Goal: Transaction & Acquisition: Purchase product/service

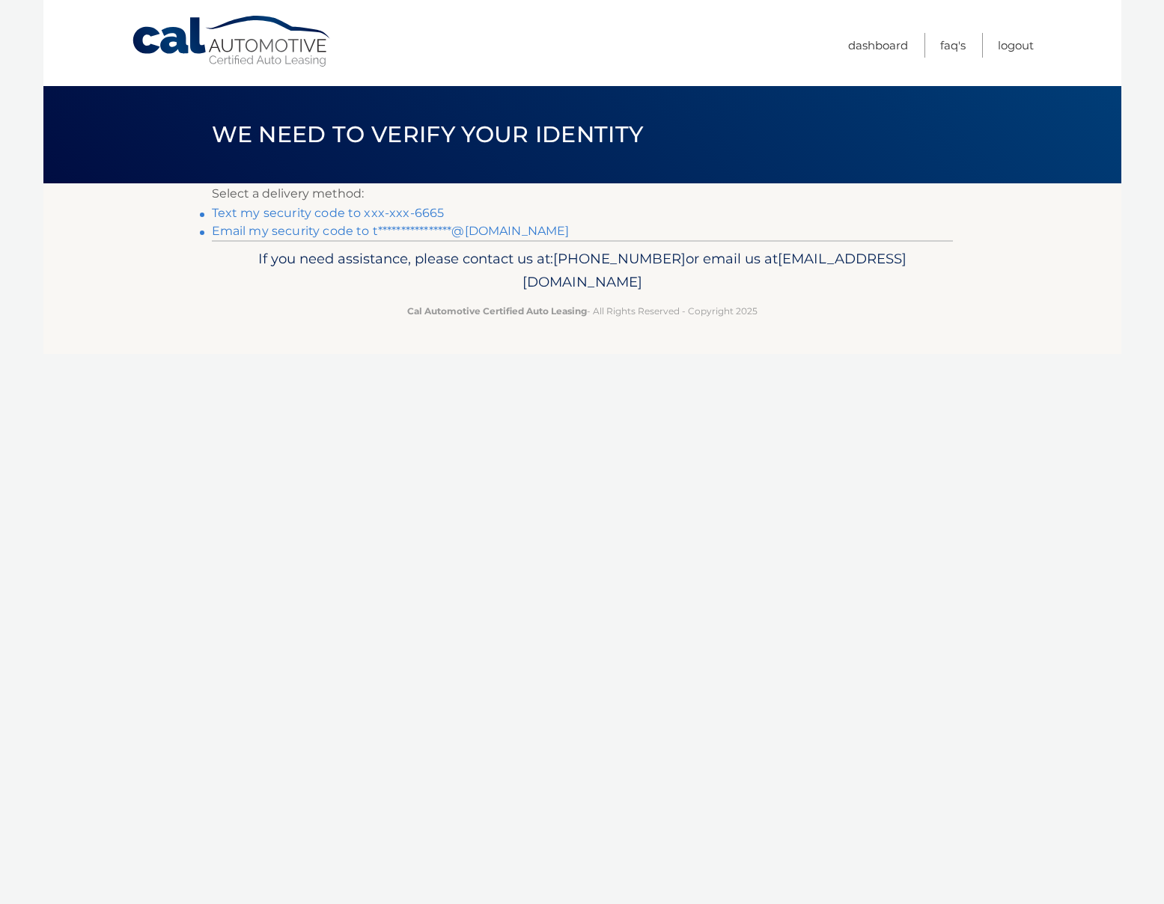
click at [357, 216] on link "Text my security code to xxx-xxx-6665" at bounding box center [328, 213] width 233 height 14
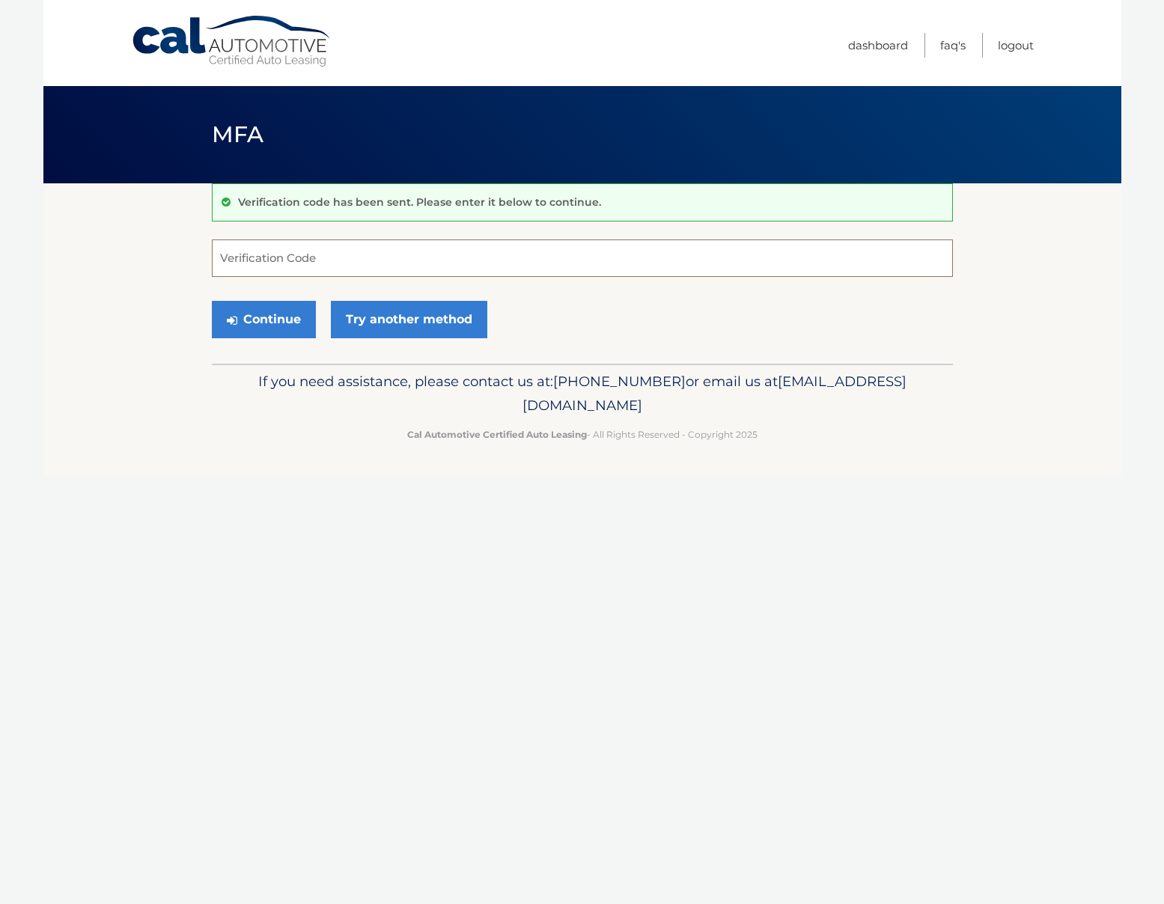
click at [340, 257] on input "Verification Code" at bounding box center [582, 257] width 741 height 37
type input "571437"
click at [212, 301] on button "Continue" at bounding box center [264, 319] width 104 height 37
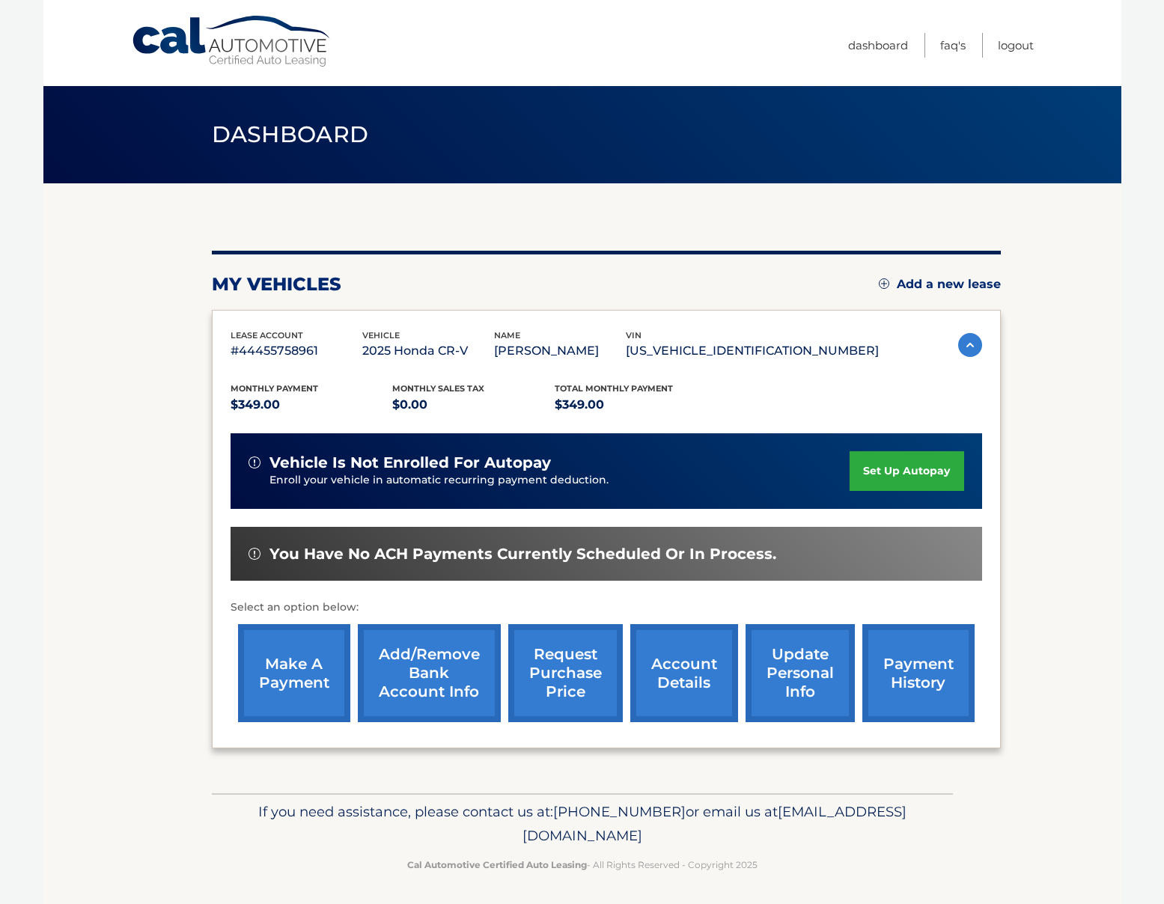
click at [1080, 689] on section "my vehicles Add a new lease lease account #44455758961 vehicle 2025 Honda CR-V …" at bounding box center [582, 488] width 1078 height 610
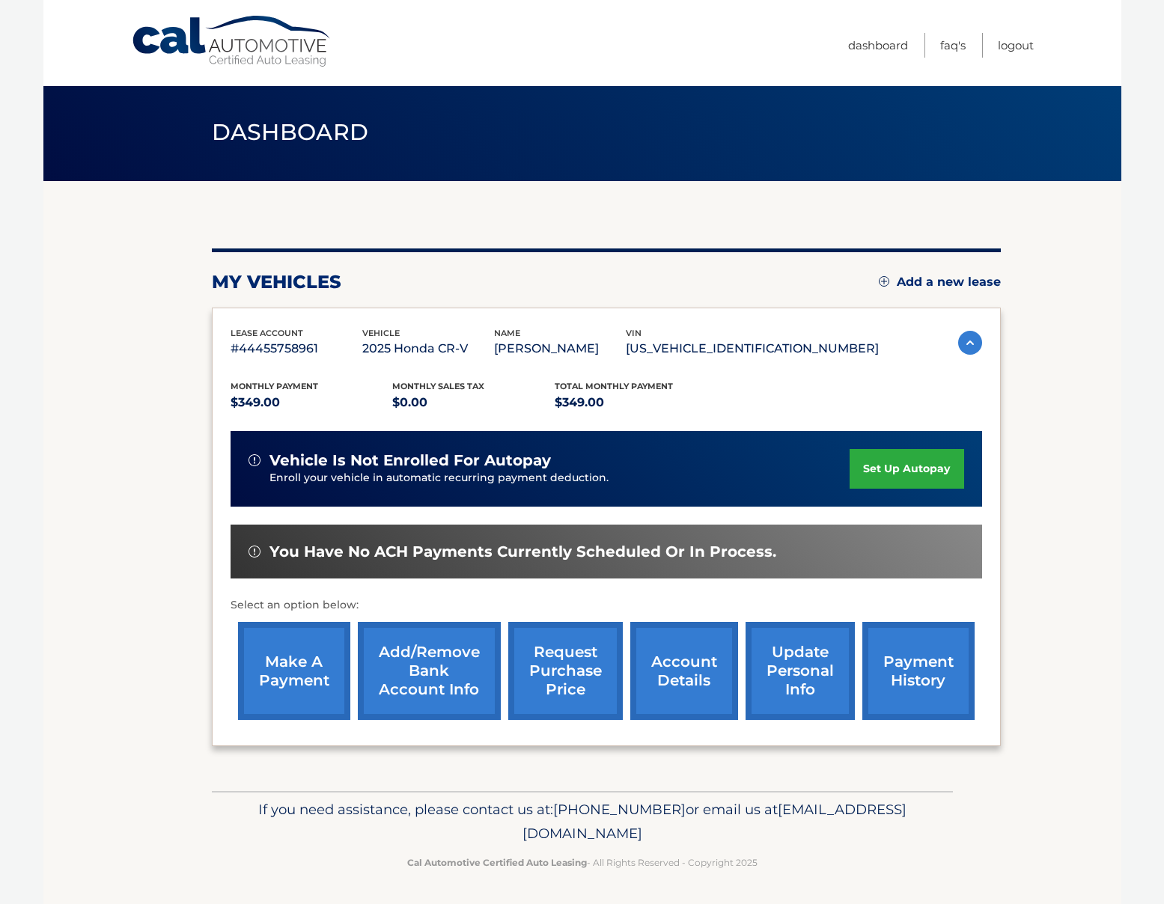
click at [284, 665] on link "make a payment" at bounding box center [294, 671] width 112 height 98
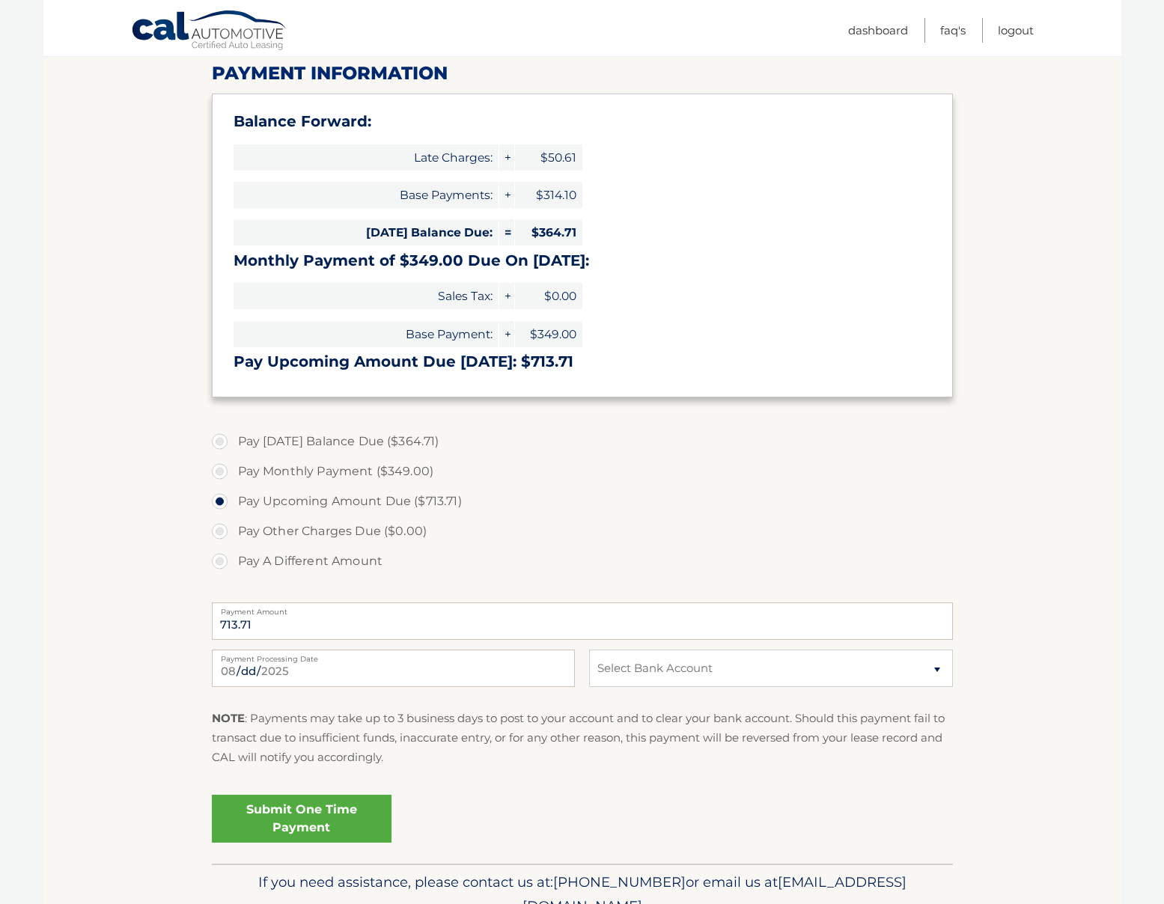
scroll to position [194, 0]
click at [220, 440] on label "Pay [DATE] Balance Due ($364.71)" at bounding box center [582, 441] width 741 height 30
click at [220, 440] on input "Pay [DATE] Balance Due ($364.71)" at bounding box center [225, 438] width 15 height 24
radio input "true"
type input "364.71"
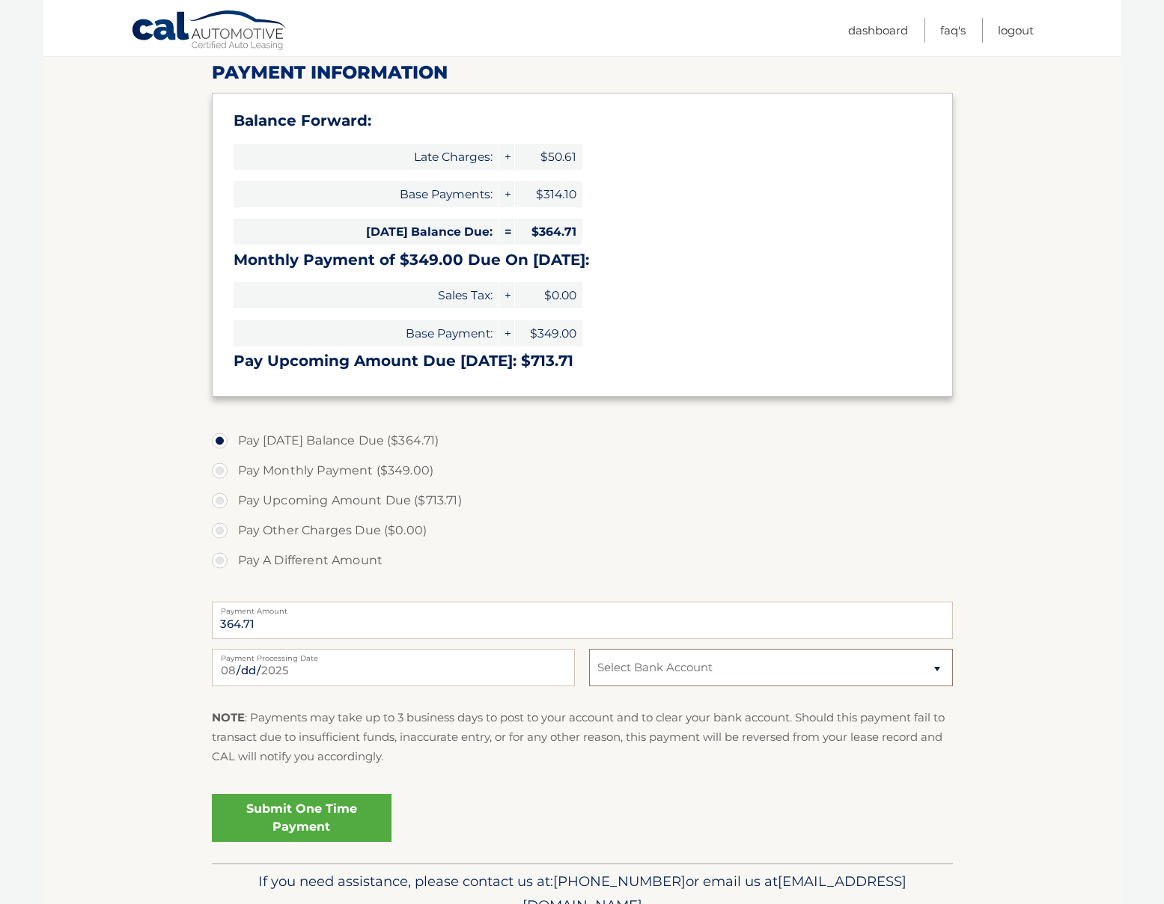
click at [689, 668] on select "Select Bank Account Checking NAVY FEDERAL CREDIT UNION *****4446 Checking JPMOR…" at bounding box center [770, 667] width 363 height 37
select select "ZmQ0YmMyYWItNmViYy00ZDMyLWFiZGYtZmM1MjZlYzExNzEx"
click at [589, 649] on select "Select Bank Account Checking NAVY FEDERAL CREDIT UNION *****4446 Checking JPMOR…" at bounding box center [770, 667] width 363 height 37
click at [299, 816] on link "Submit One Time Payment" at bounding box center [302, 818] width 180 height 48
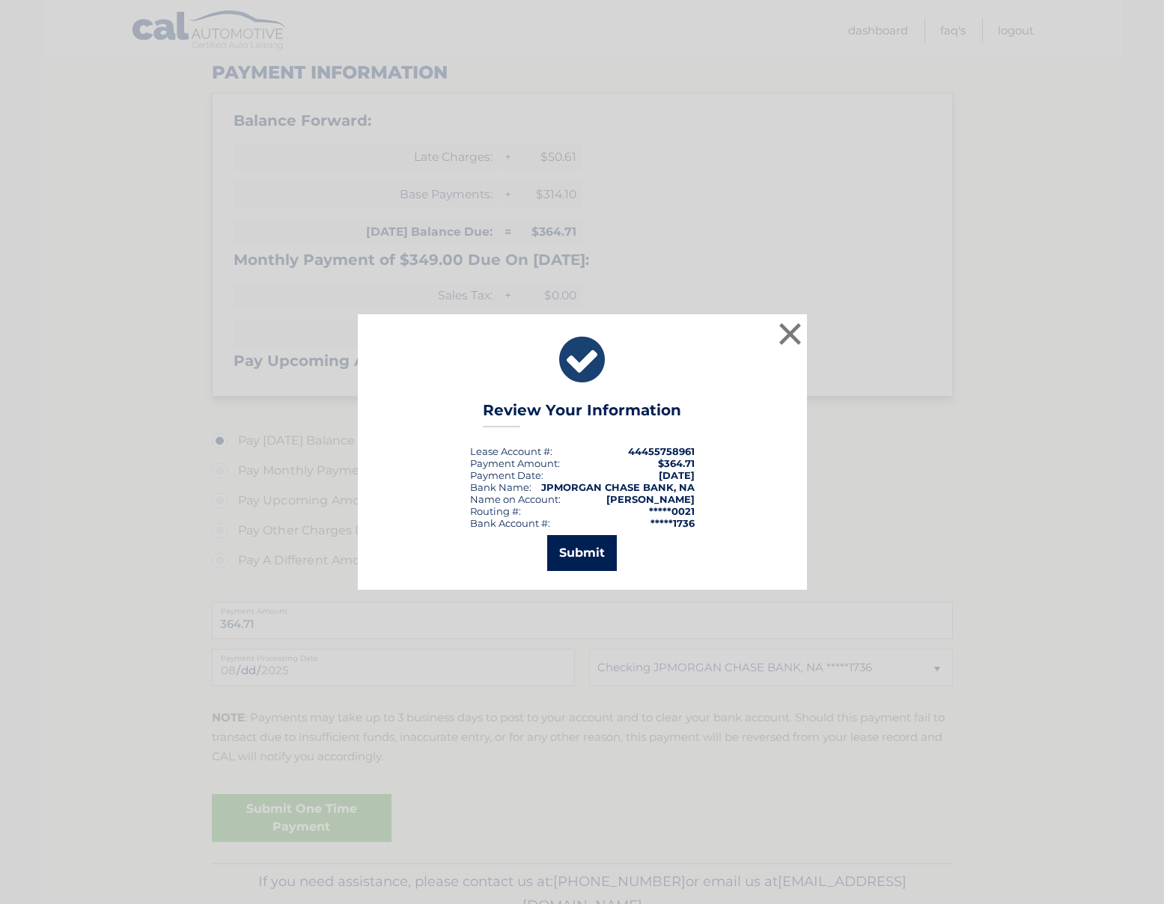
click at [593, 545] on button "Submit" at bounding box center [582, 553] width 70 height 36
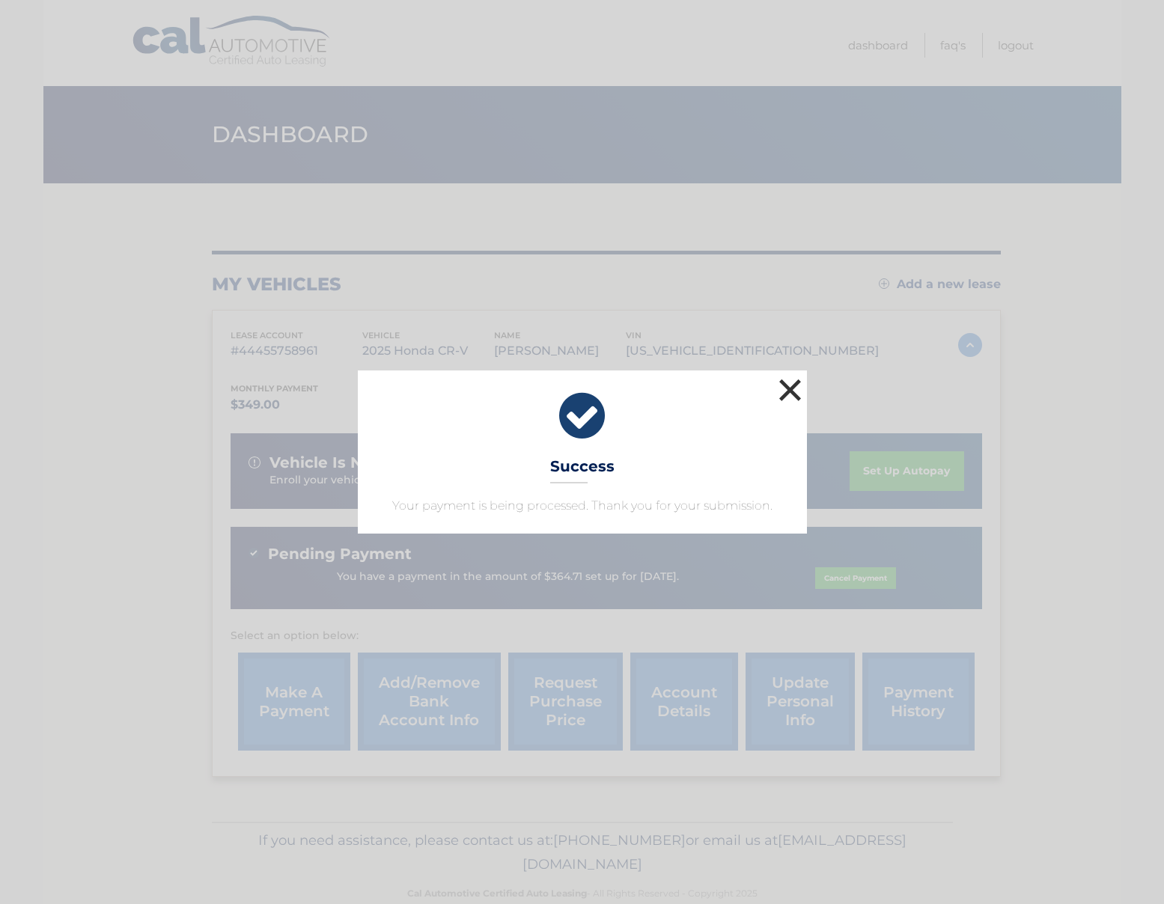
click at [790, 384] on button "×" at bounding box center [790, 390] width 30 height 30
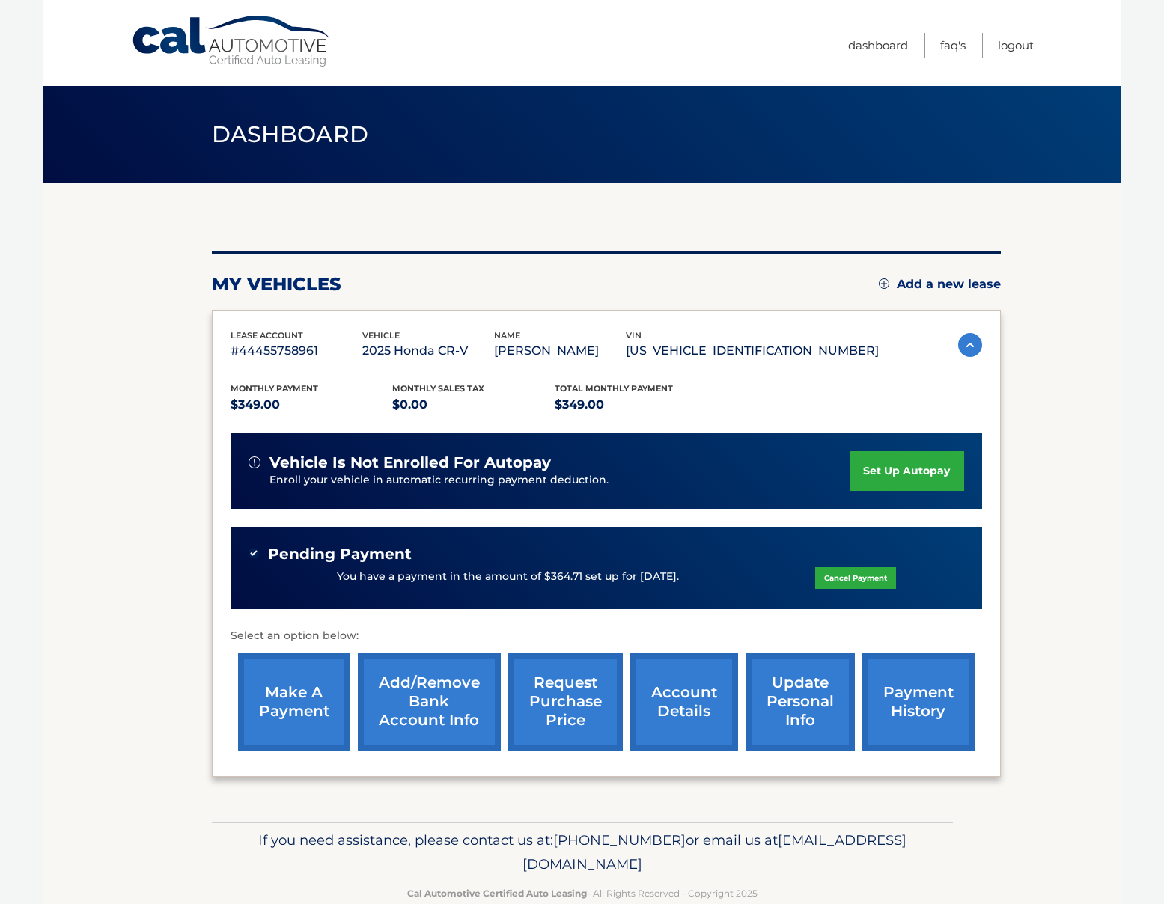
click at [1080, 480] on section "my vehicles Add a new lease lease account #44455758961 vehicle 2025 Honda CR-V …" at bounding box center [582, 502] width 1078 height 638
click at [691, 695] on link "account details" at bounding box center [684, 702] width 108 height 98
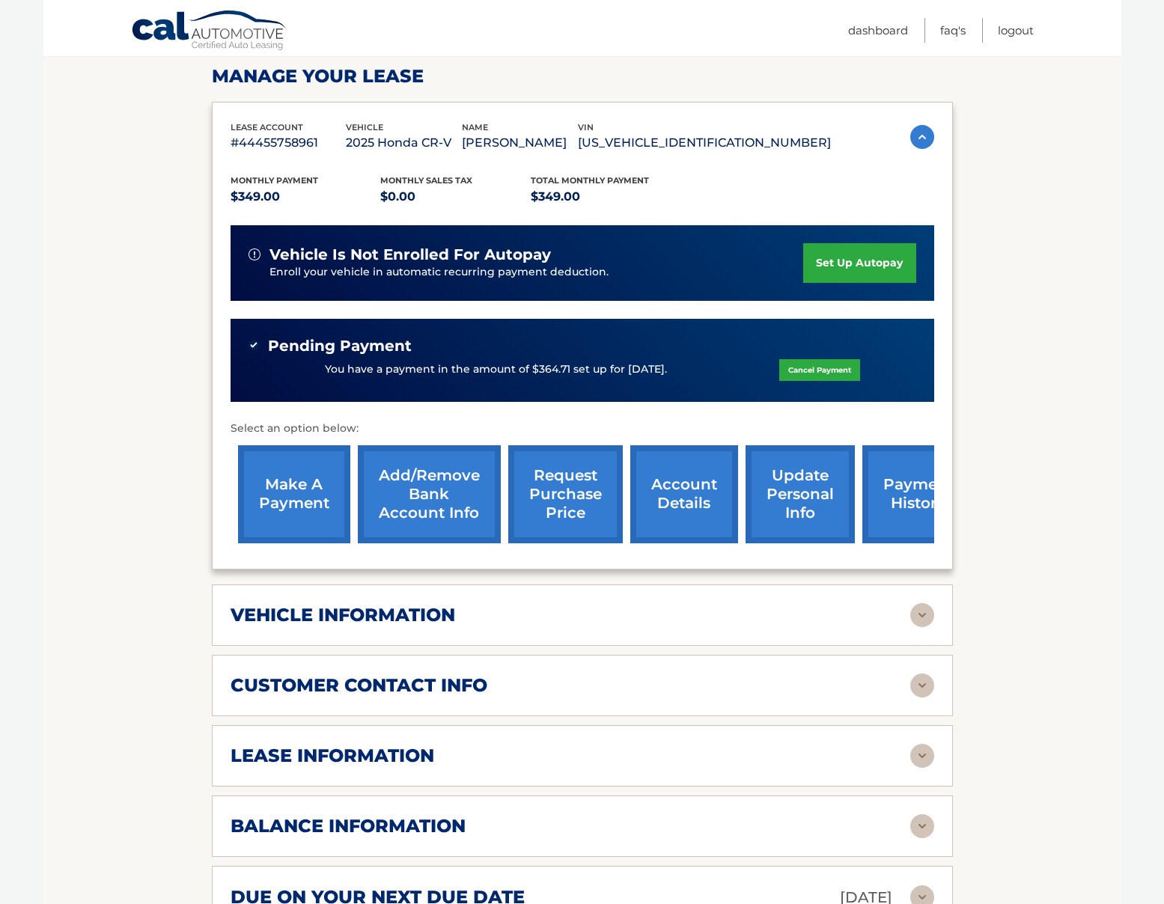
scroll to position [261, 0]
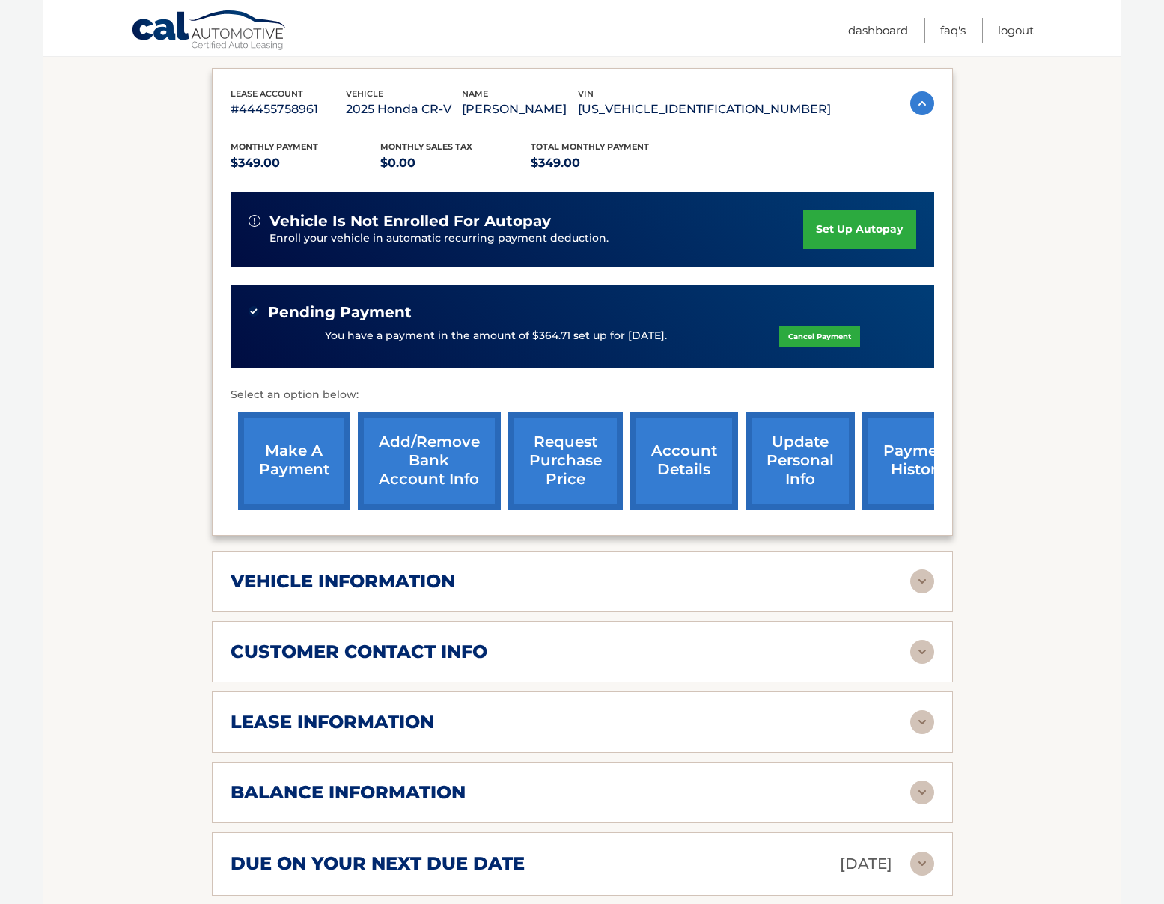
click at [433, 736] on div "lease information Contract Start Date Sep 21, 2024 Term 39 Maturity Date Dec 21…" at bounding box center [582, 722] width 741 height 61
click at [422, 724] on h2 "lease information" at bounding box center [333, 722] width 204 height 22
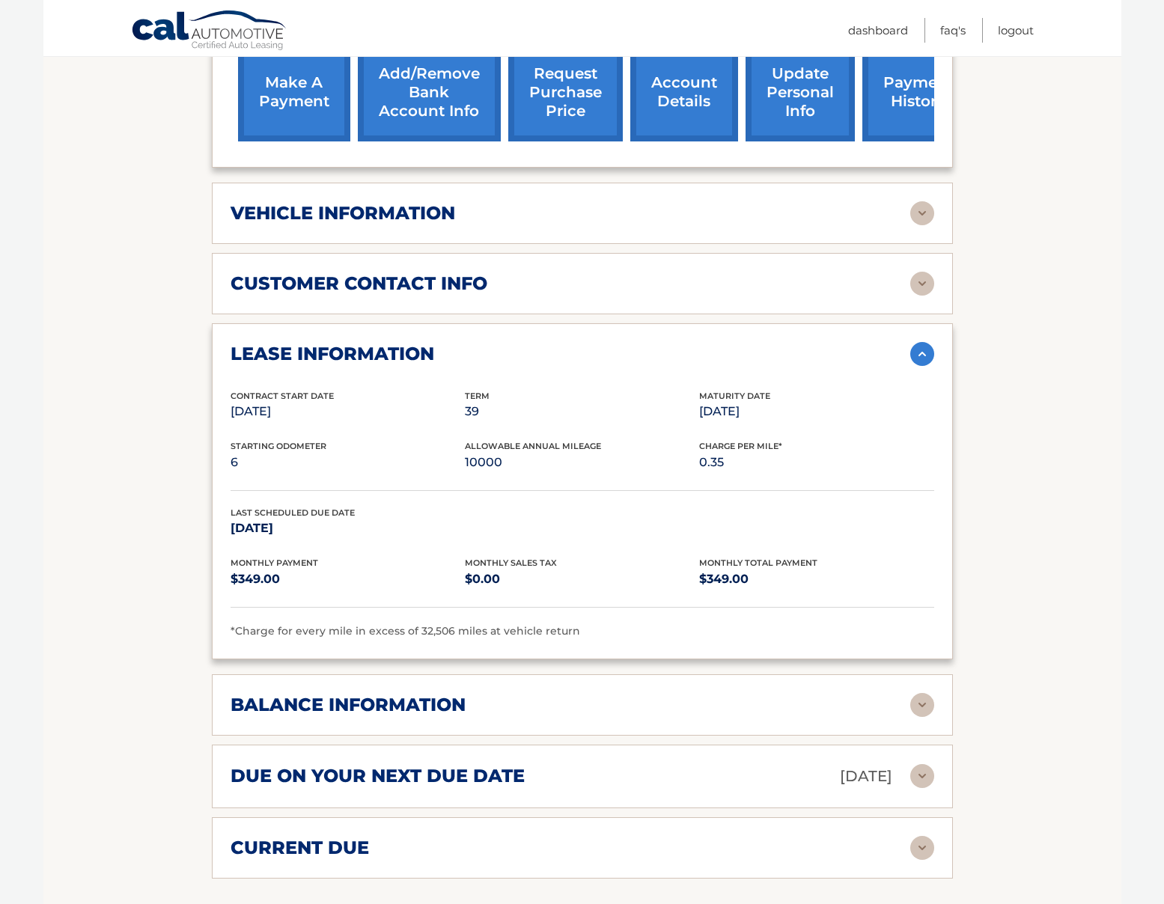
scroll to position [630, 0]
click at [476, 706] on div "balance information" at bounding box center [571, 704] width 680 height 22
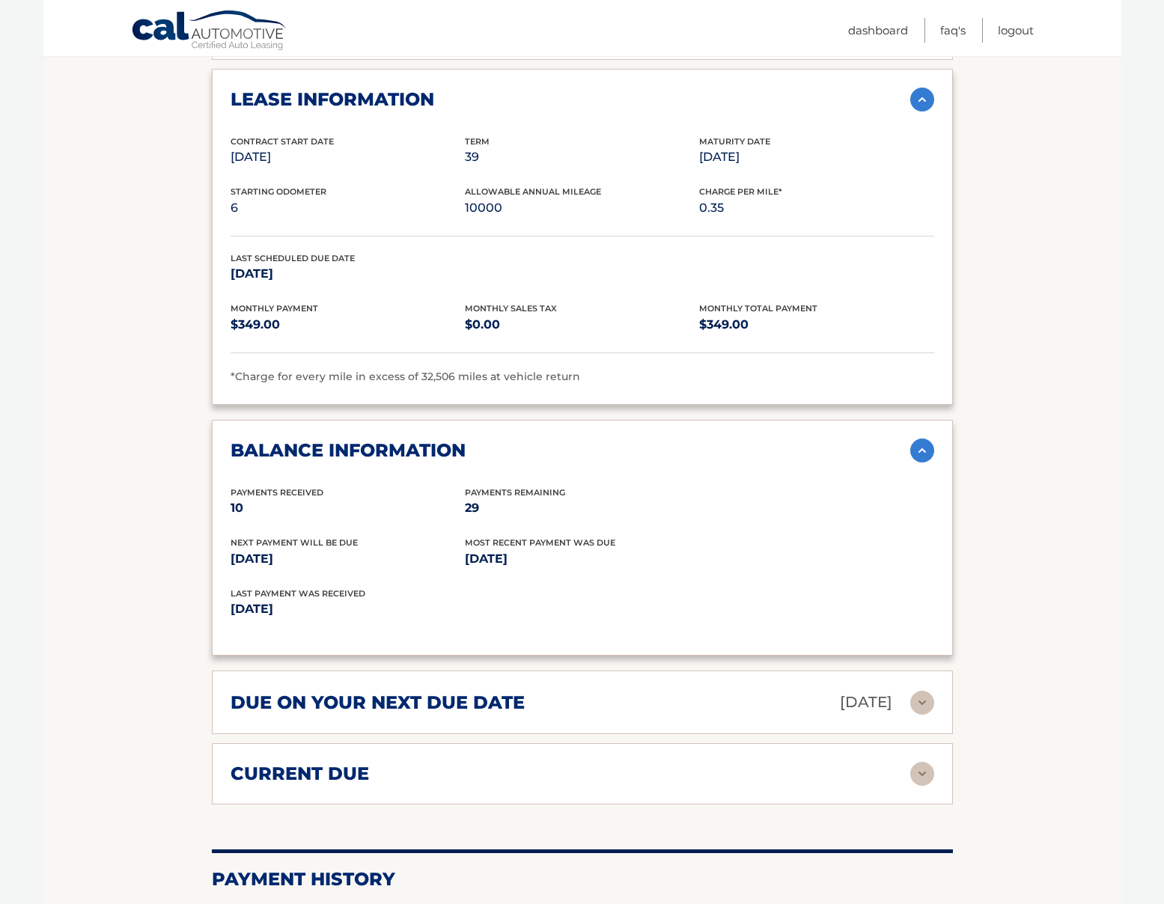
scroll to position [893, 0]
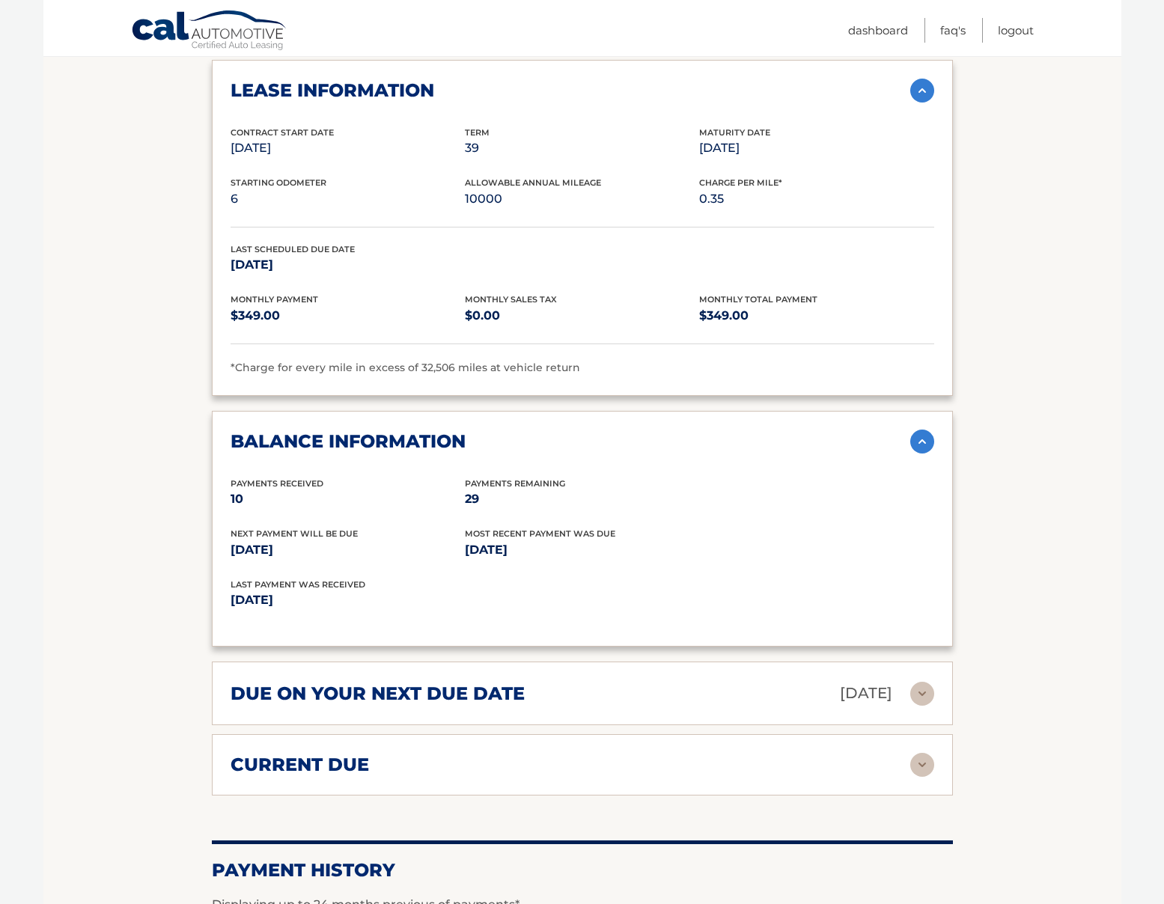
click at [568, 693] on div "due on your next due date Aug 21, 2025" at bounding box center [571, 693] width 680 height 26
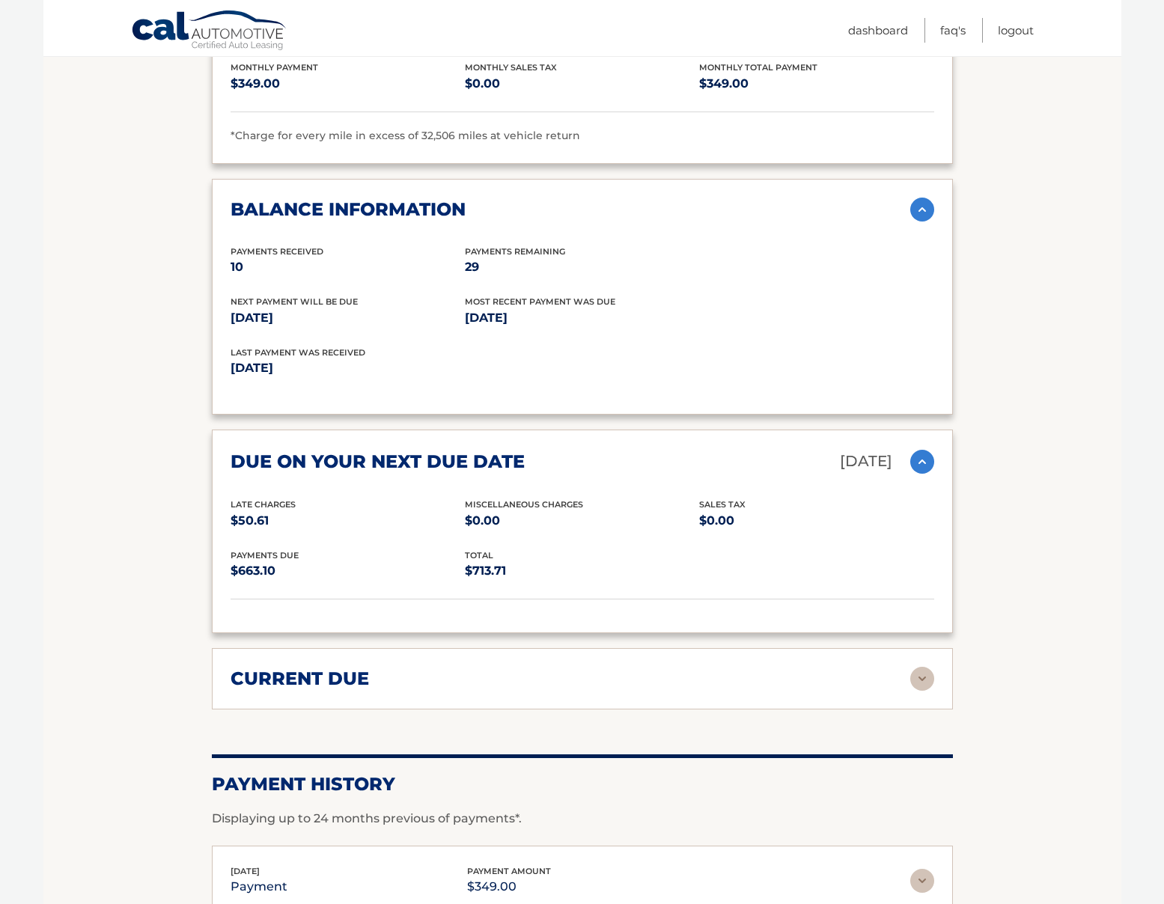
scroll to position [1126, 0]
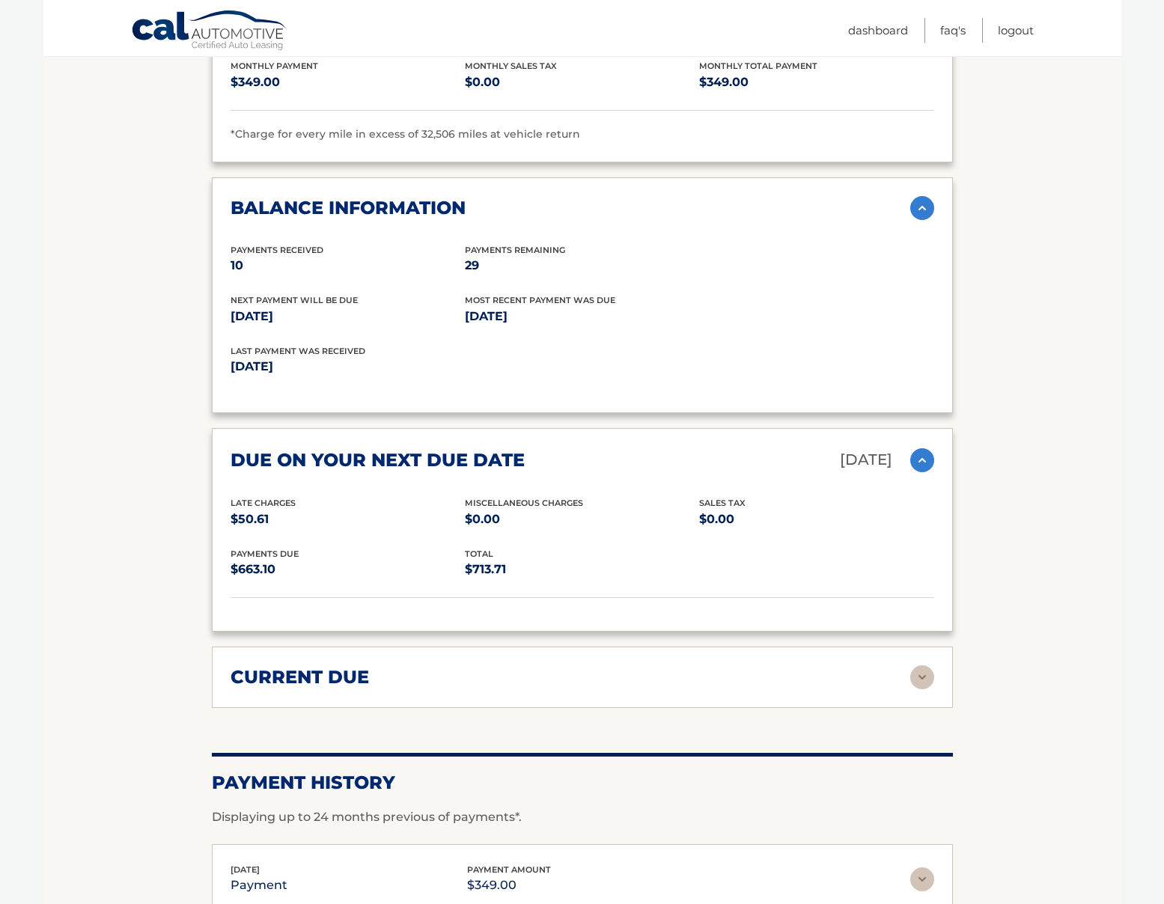
click at [565, 677] on div "current due" at bounding box center [571, 677] width 680 height 22
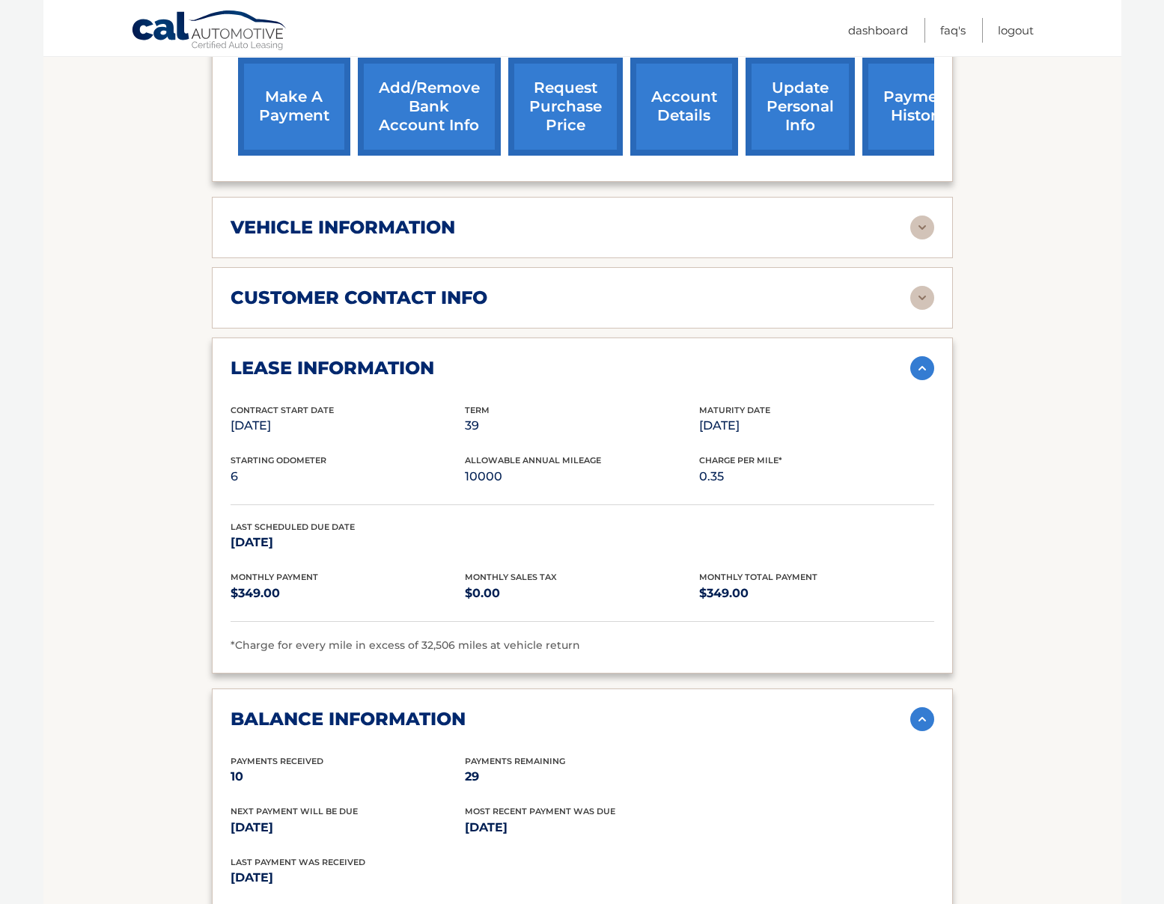
scroll to position [610, 0]
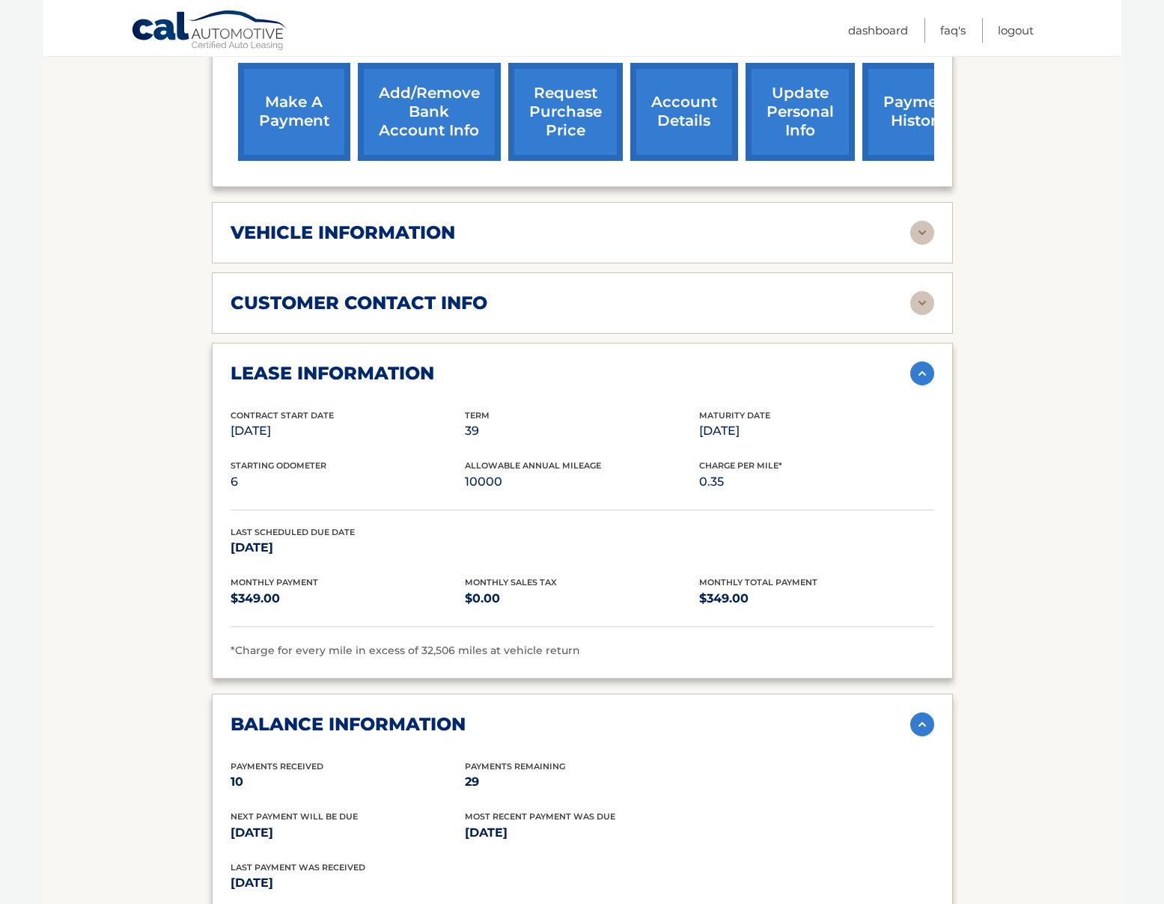
click at [516, 306] on div "customer contact info" at bounding box center [571, 303] width 680 height 22
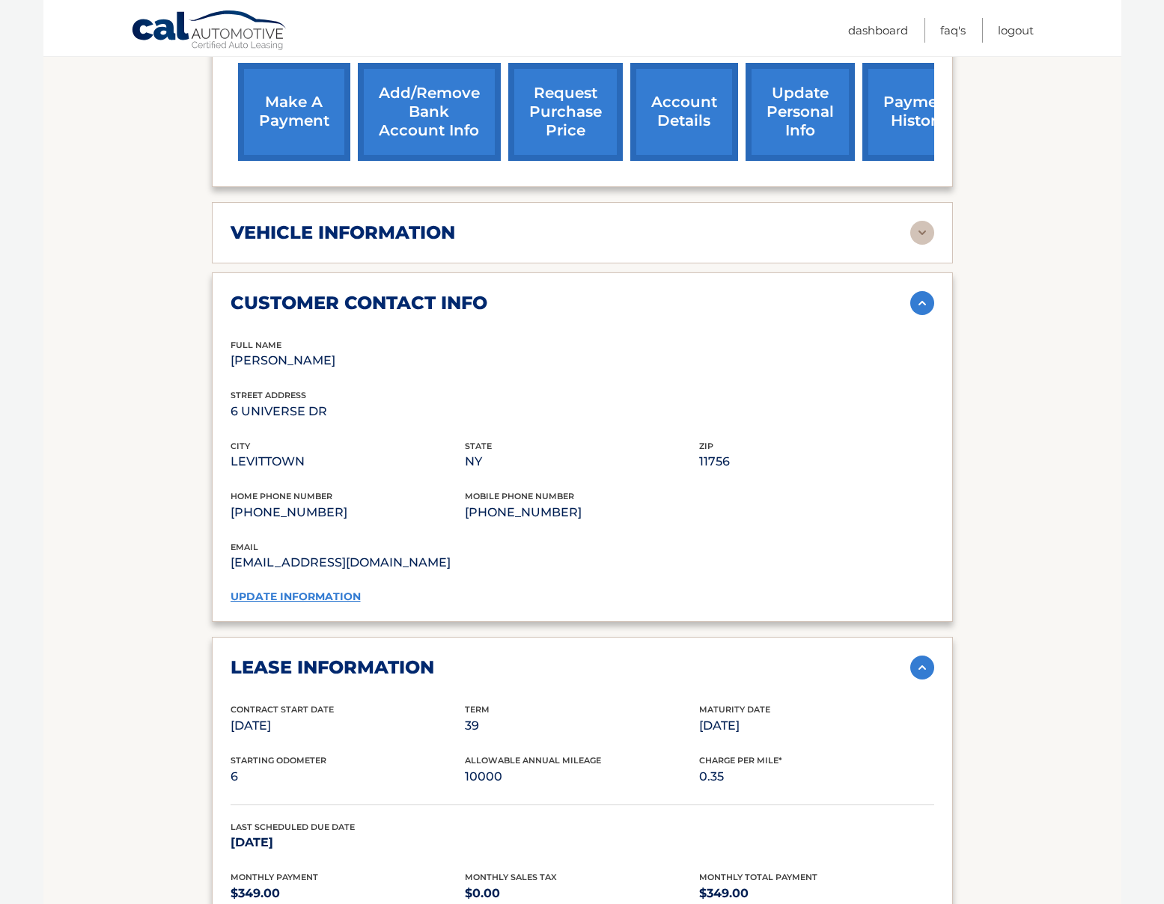
click at [406, 238] on h2 "vehicle information" at bounding box center [343, 233] width 225 height 22
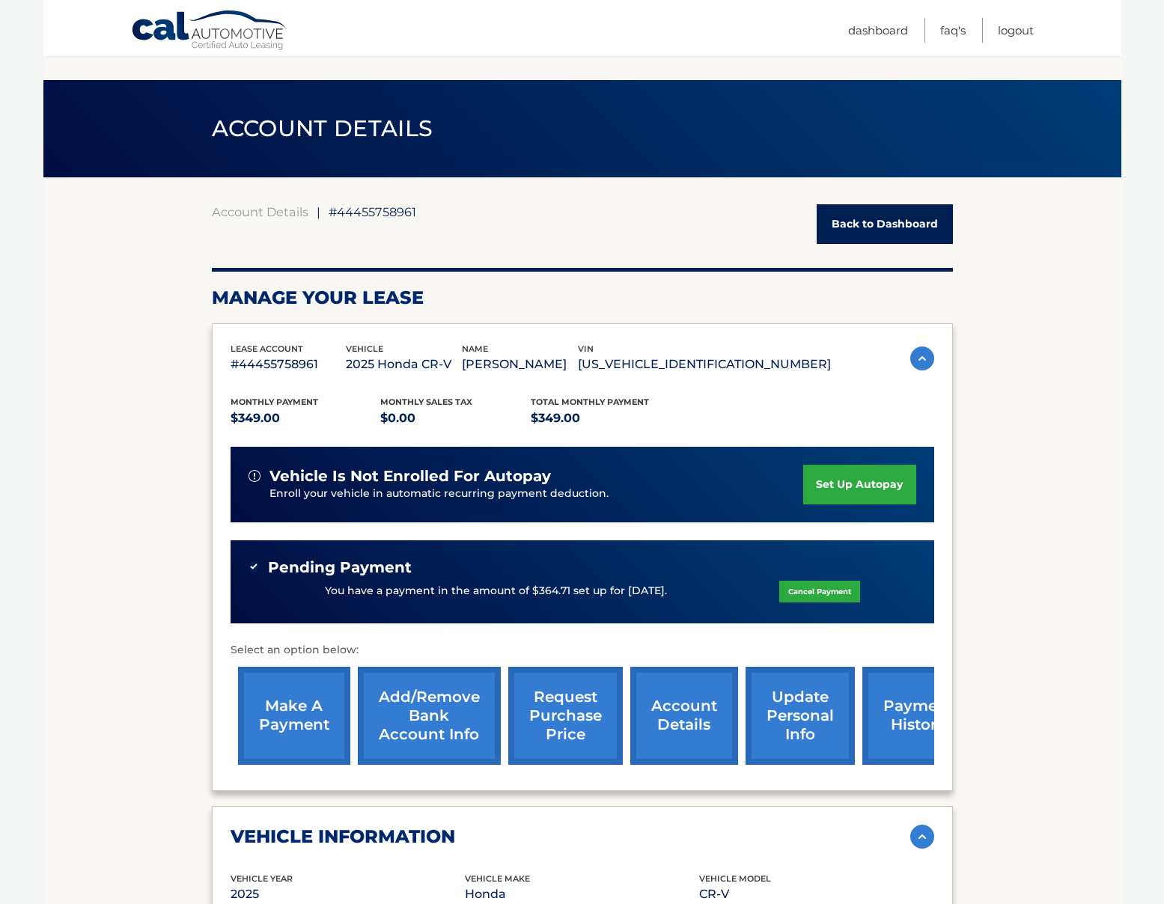
scroll to position [0, 0]
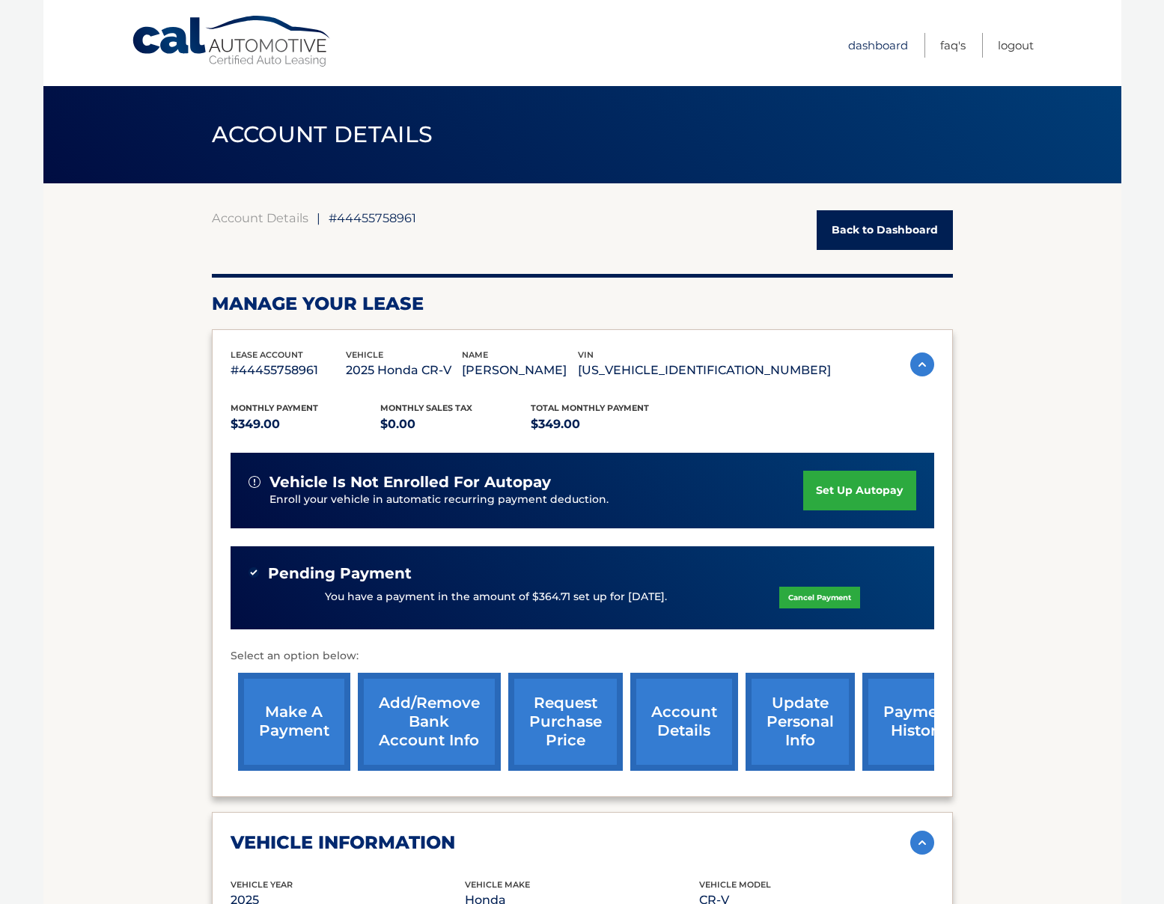
click at [891, 46] on link "Dashboard" at bounding box center [878, 45] width 60 height 25
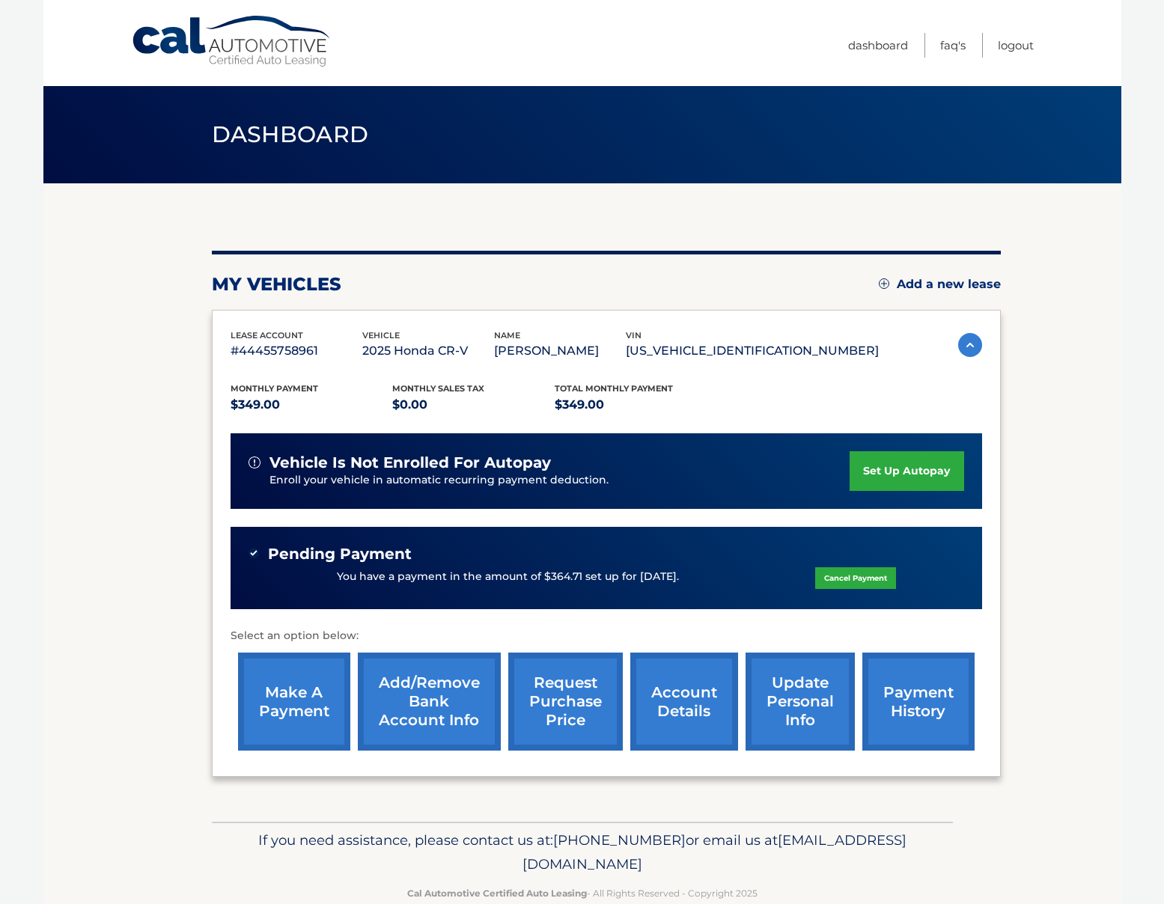
click at [695, 705] on link "account details" at bounding box center [684, 702] width 108 height 98
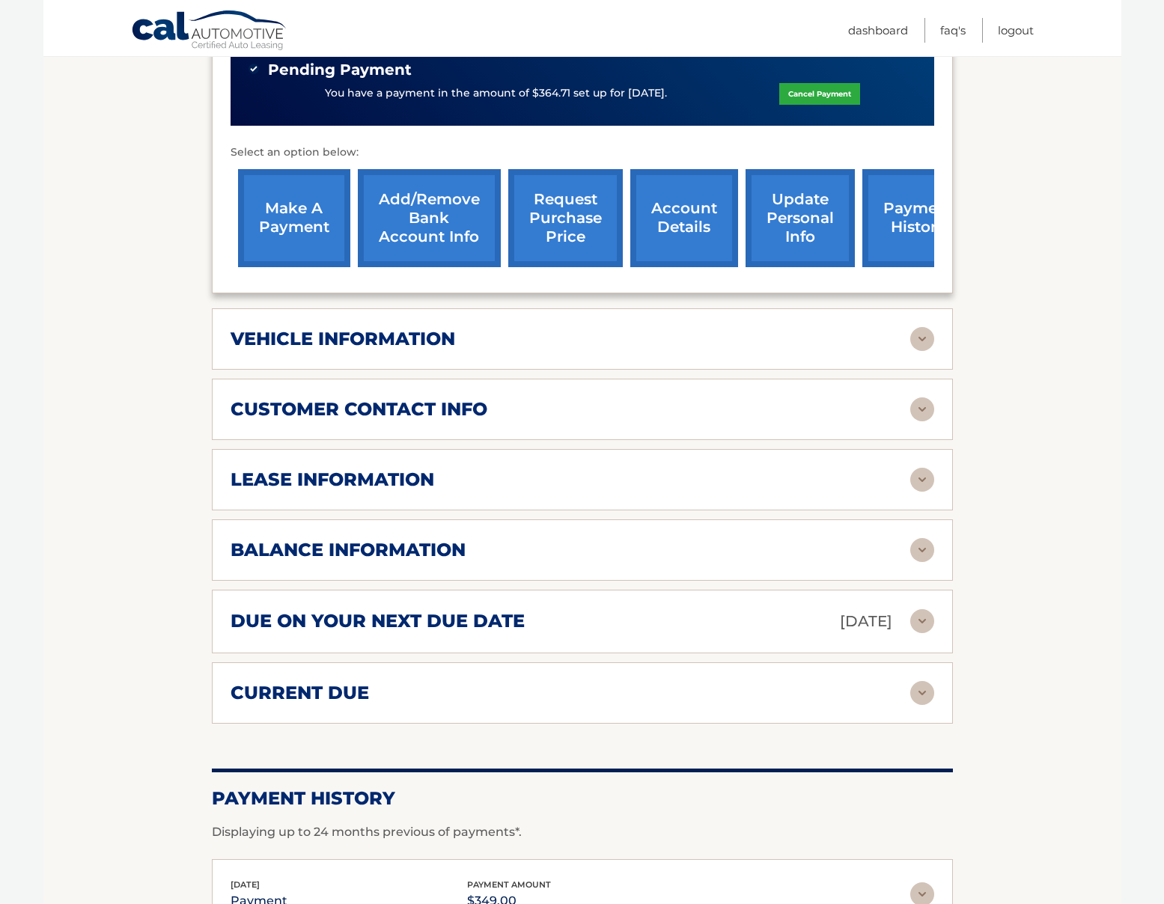
scroll to position [503, 0]
click at [400, 468] on div "lease information" at bounding box center [582, 480] width 703 height 24
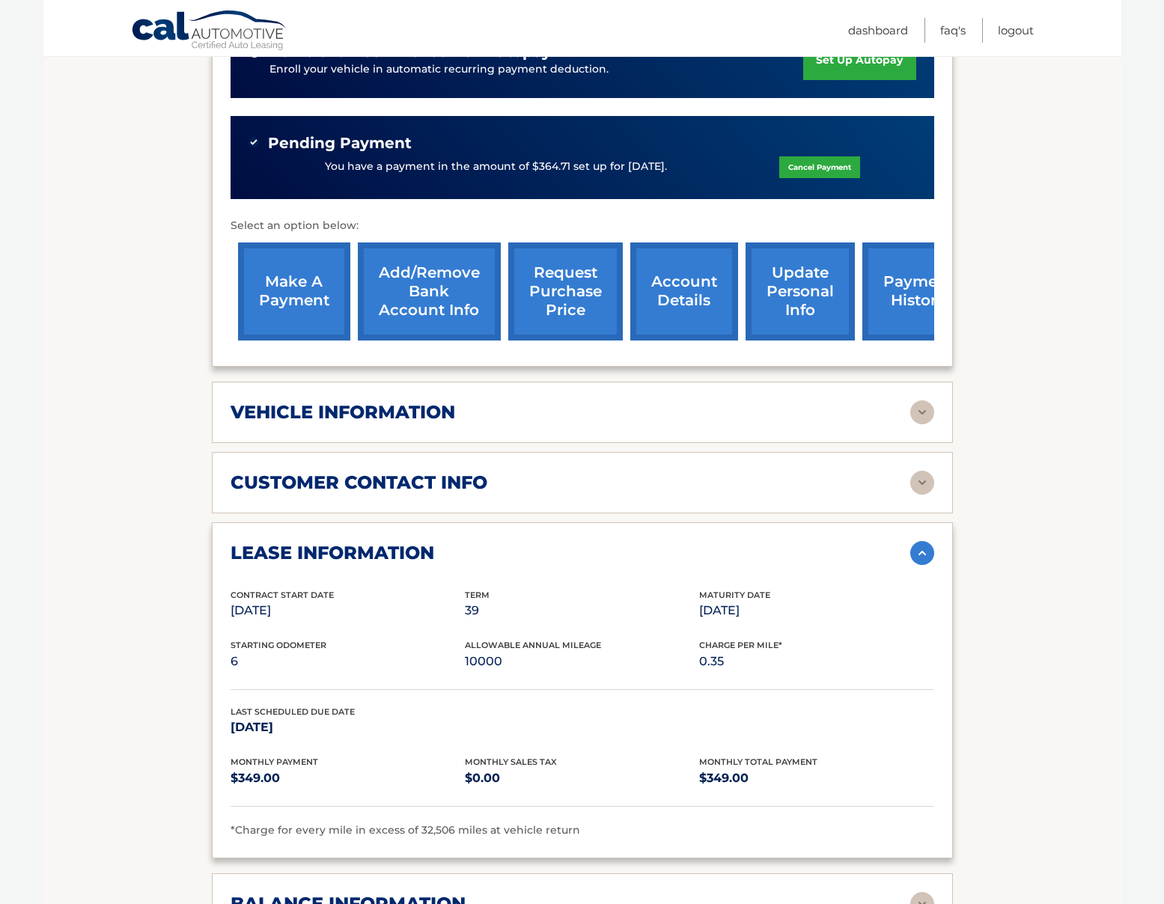
scroll to position [0, 0]
